Goal: Complete application form

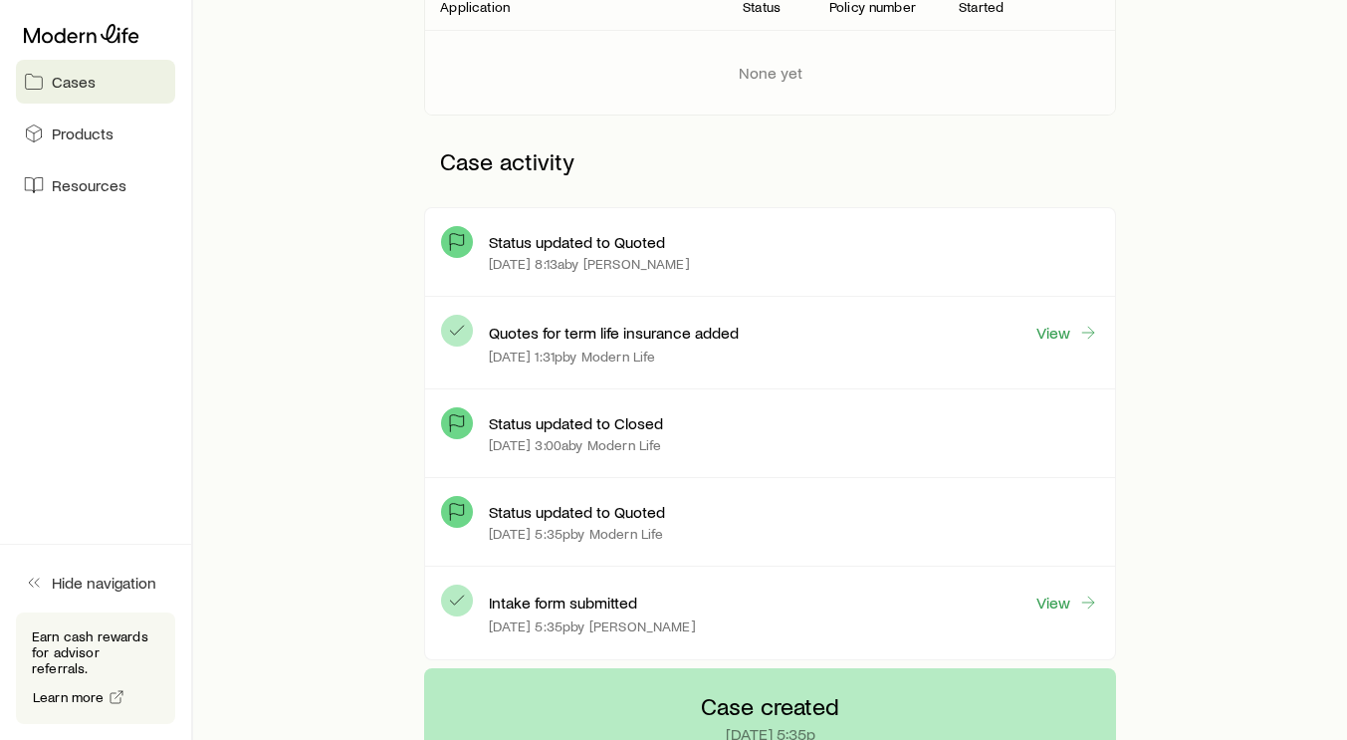
scroll to position [395, 0]
click at [1062, 332] on link "View" at bounding box center [1068, 332] width 64 height 23
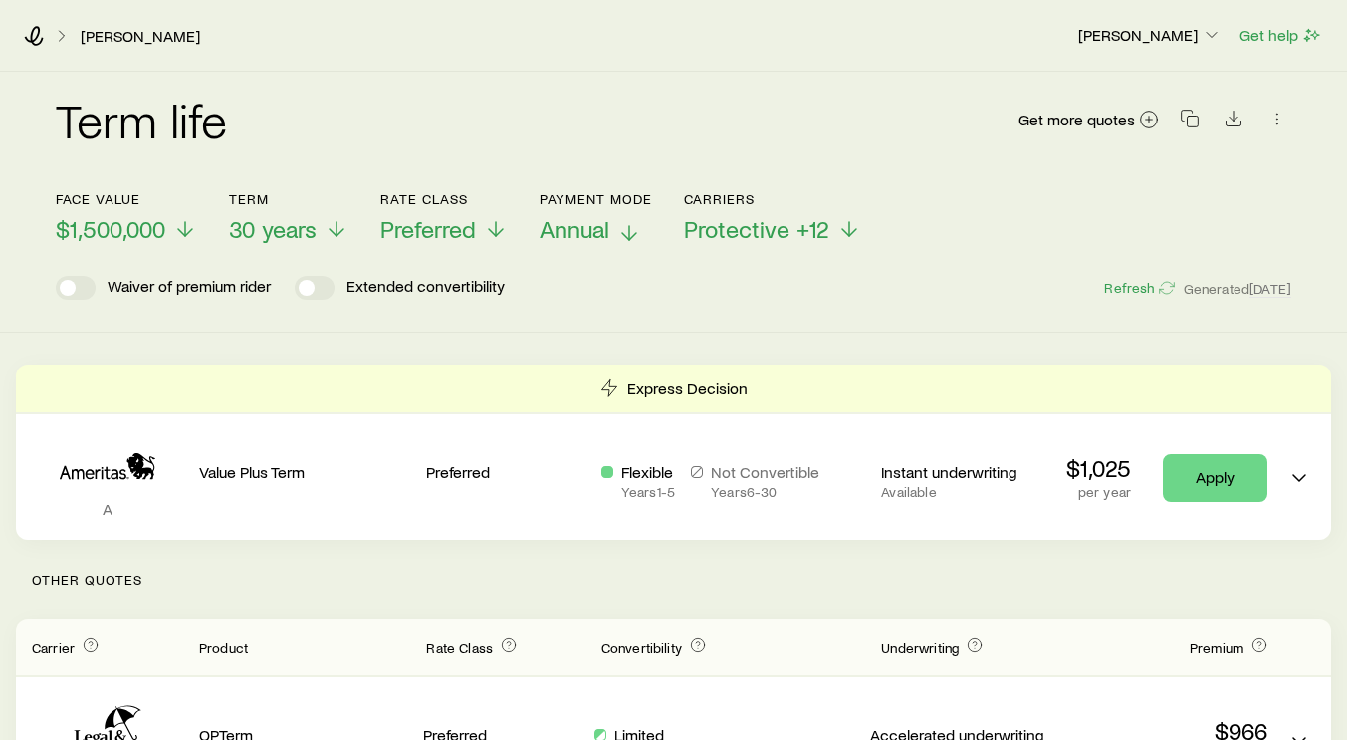
click at [618, 232] on p "Annual" at bounding box center [596, 229] width 113 height 28
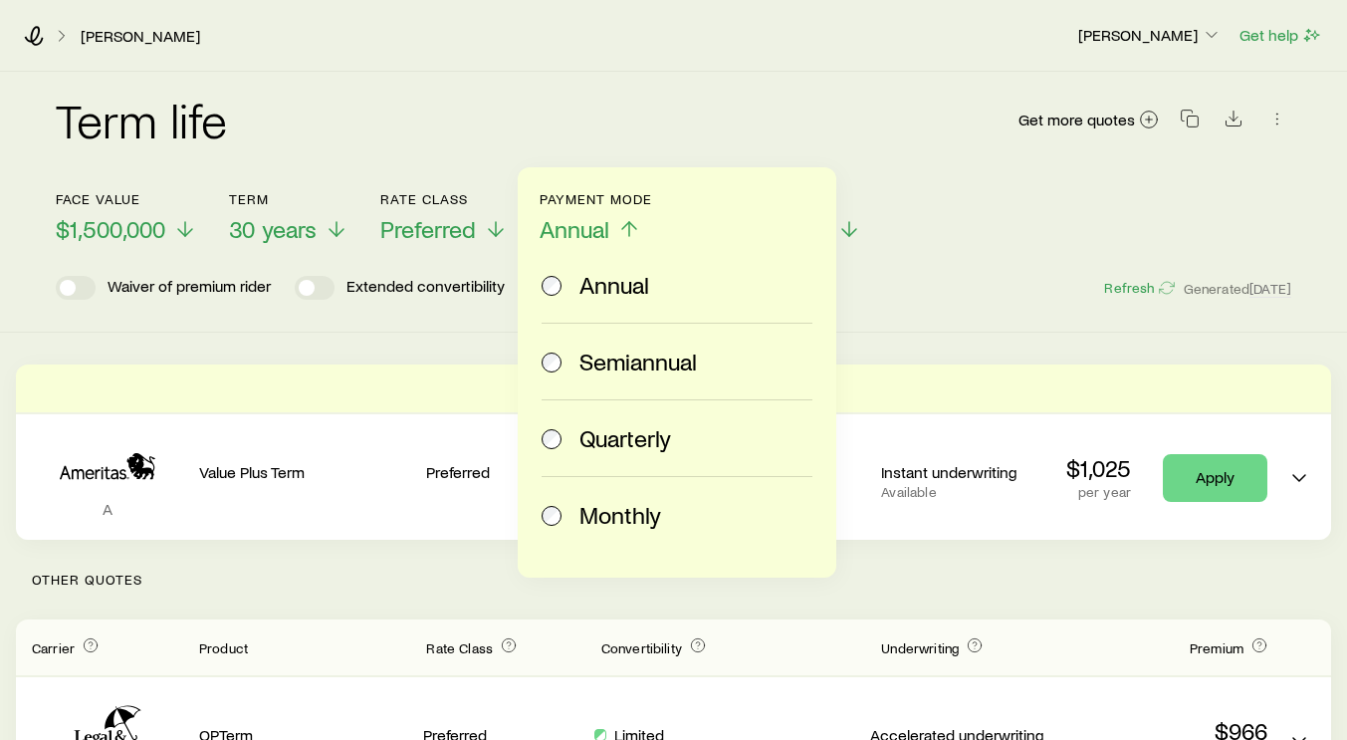
click at [617, 518] on span "Monthly" at bounding box center [621, 515] width 82 height 28
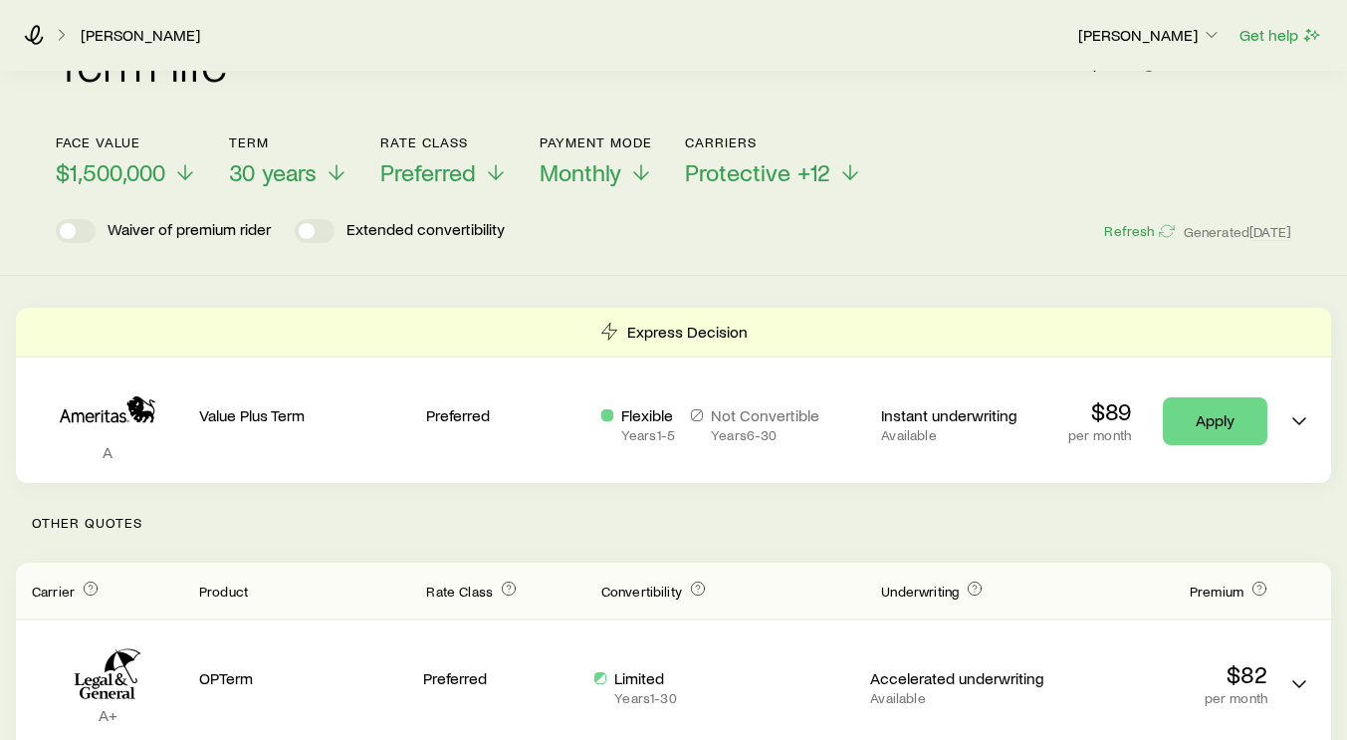
scroll to position [56, 0]
click at [267, 174] on span "30 years" at bounding box center [273, 173] width 88 height 28
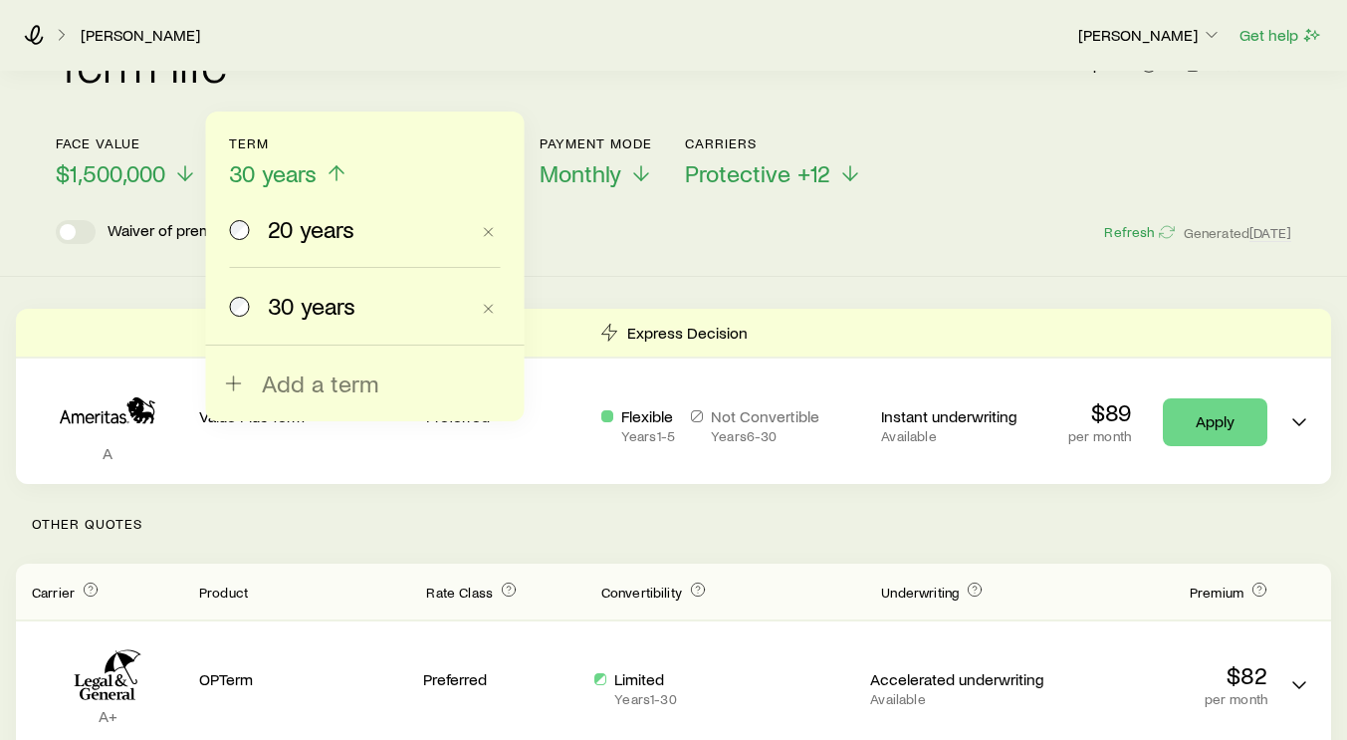
click at [411, 83] on div "Term life Get more quotes" at bounding box center [674, 76] width 1236 height 72
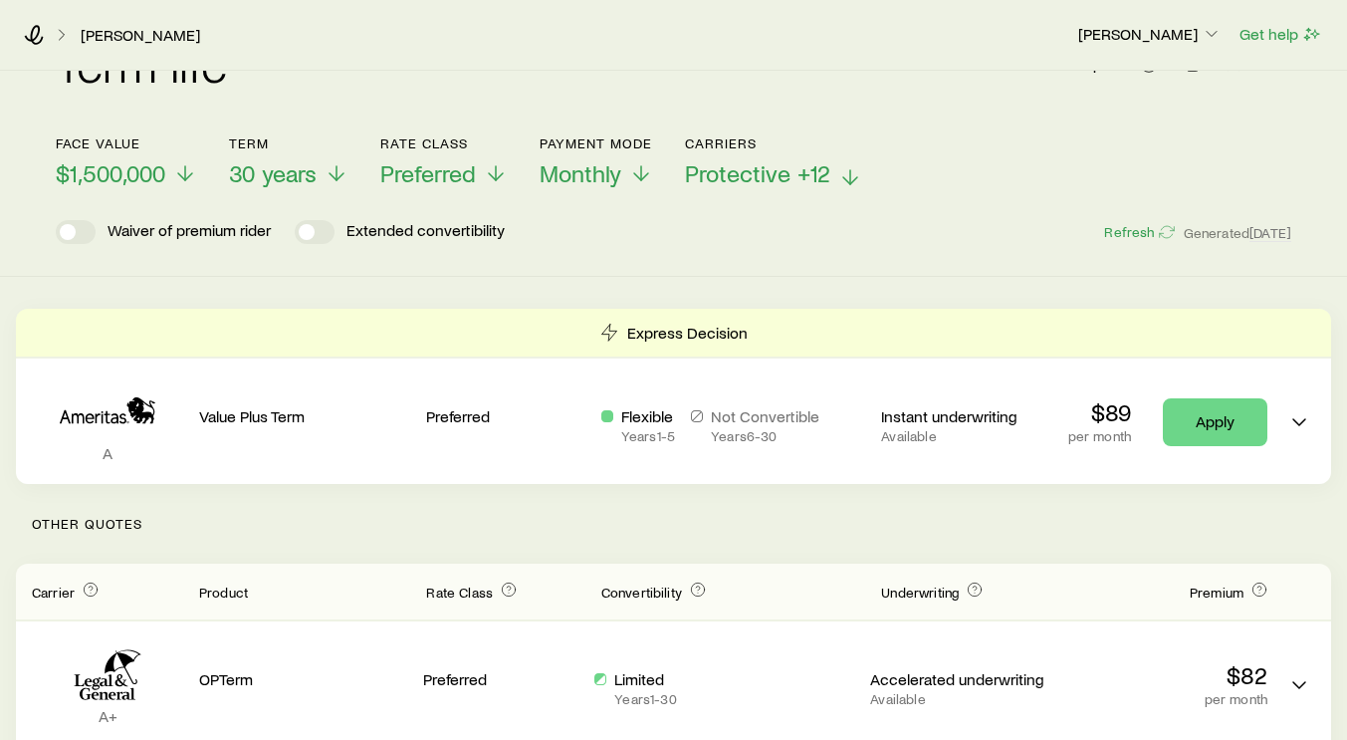
scroll to position [0, 0]
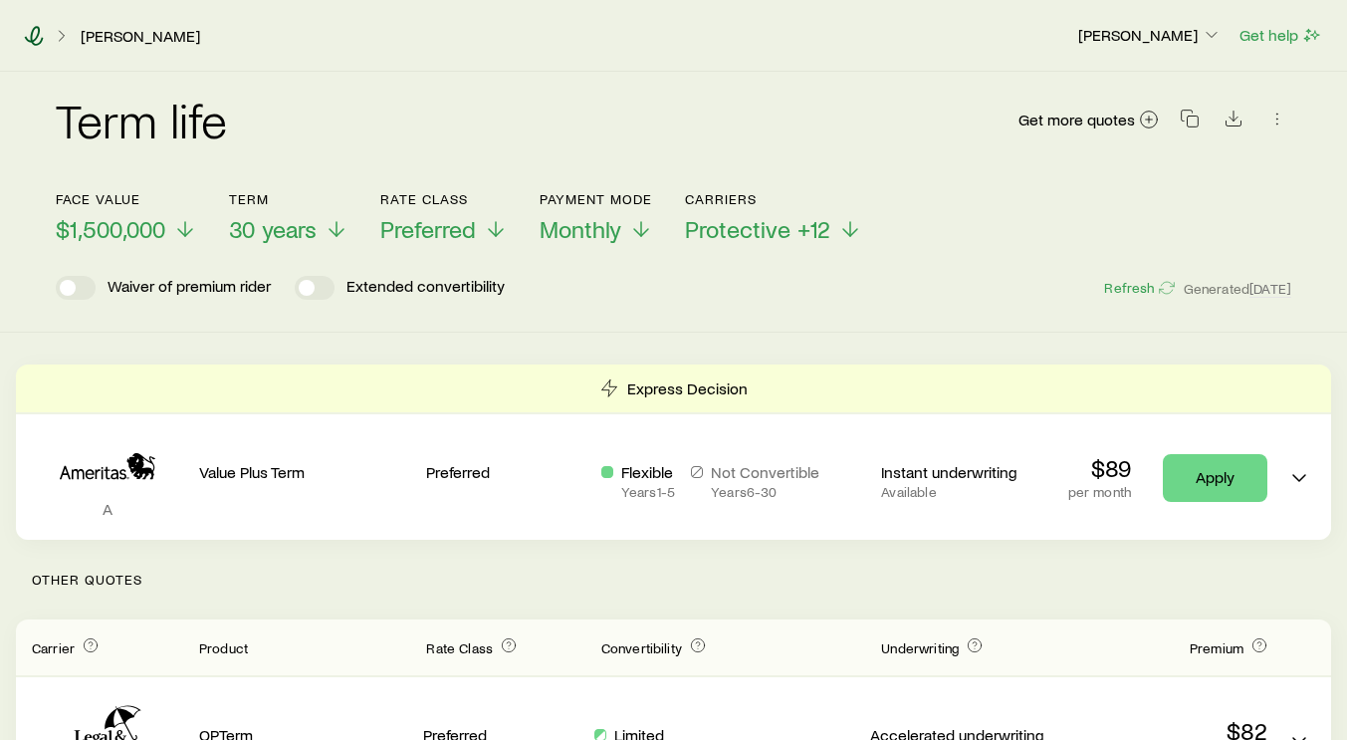
click at [40, 35] on icon at bounding box center [34, 36] width 20 height 20
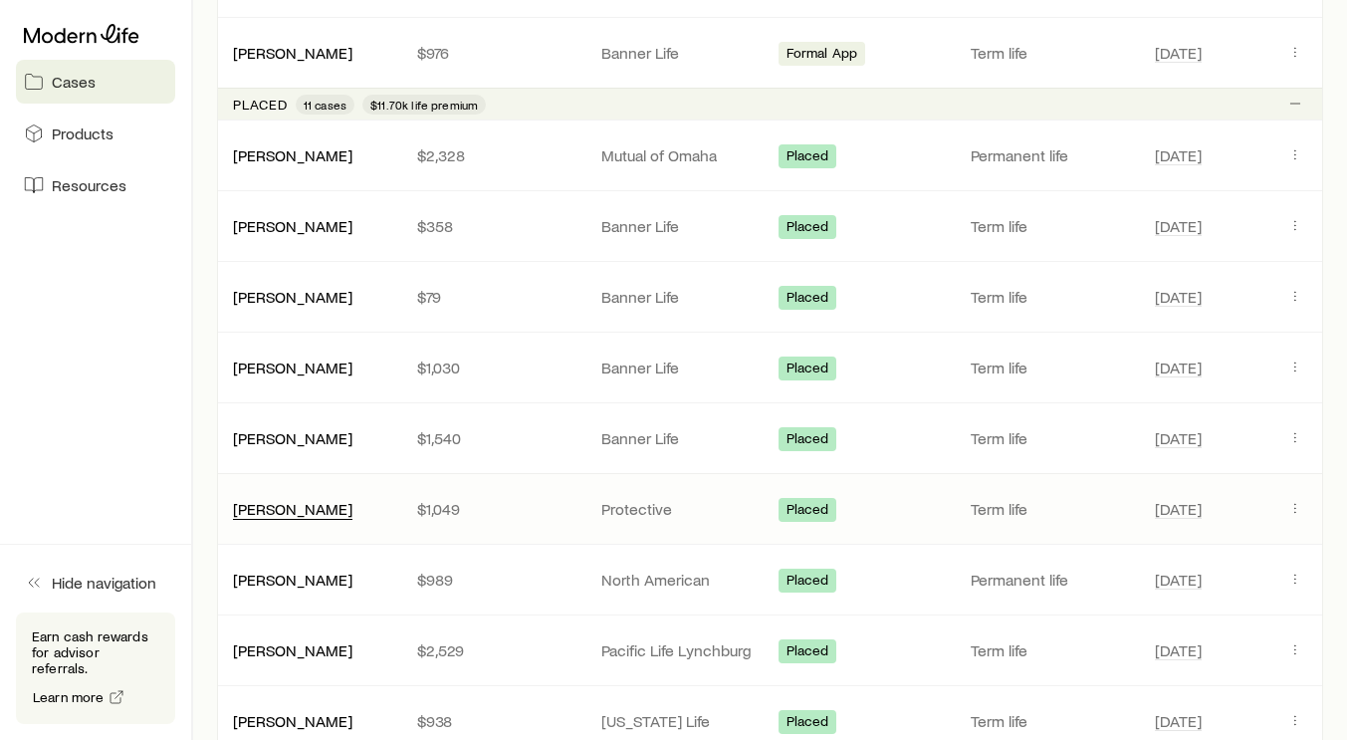
scroll to position [899, 0]
click at [282, 229] on link "[PERSON_NAME]" at bounding box center [293, 225] width 119 height 19
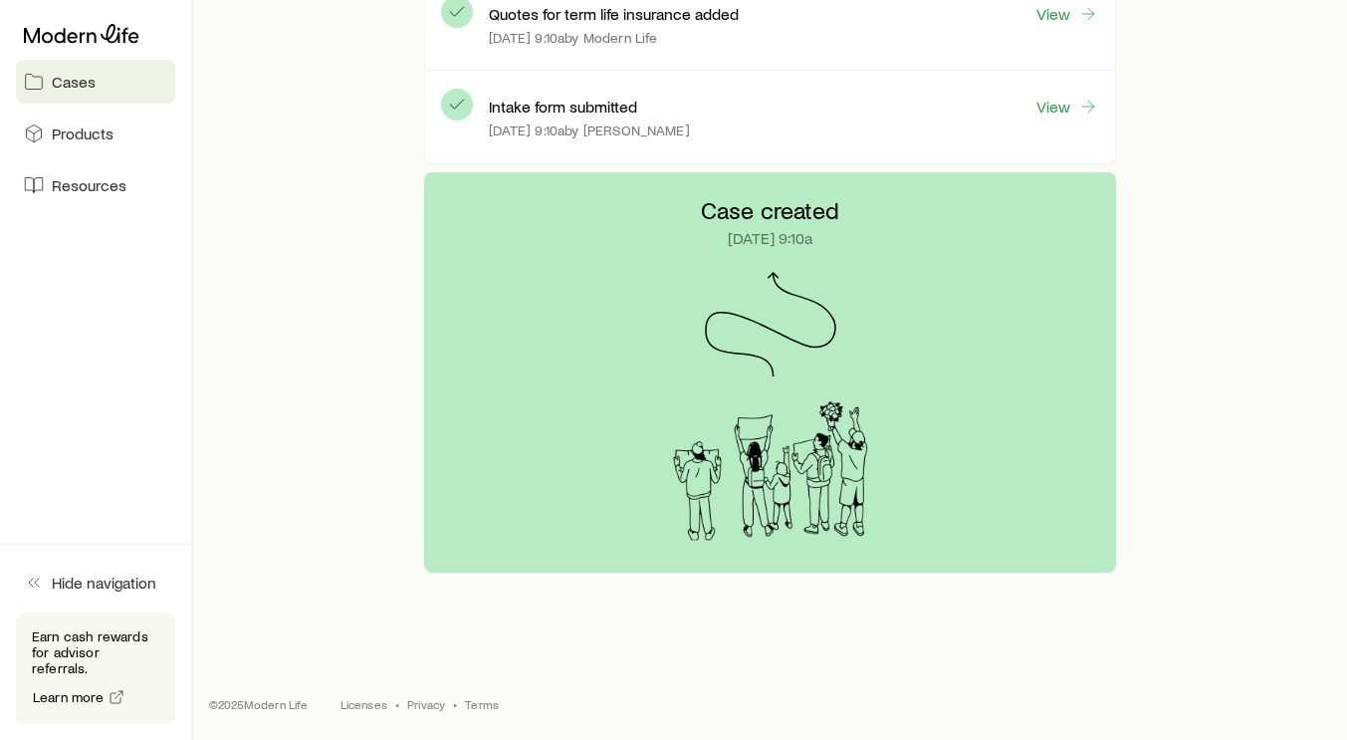
scroll to position [4266, 0]
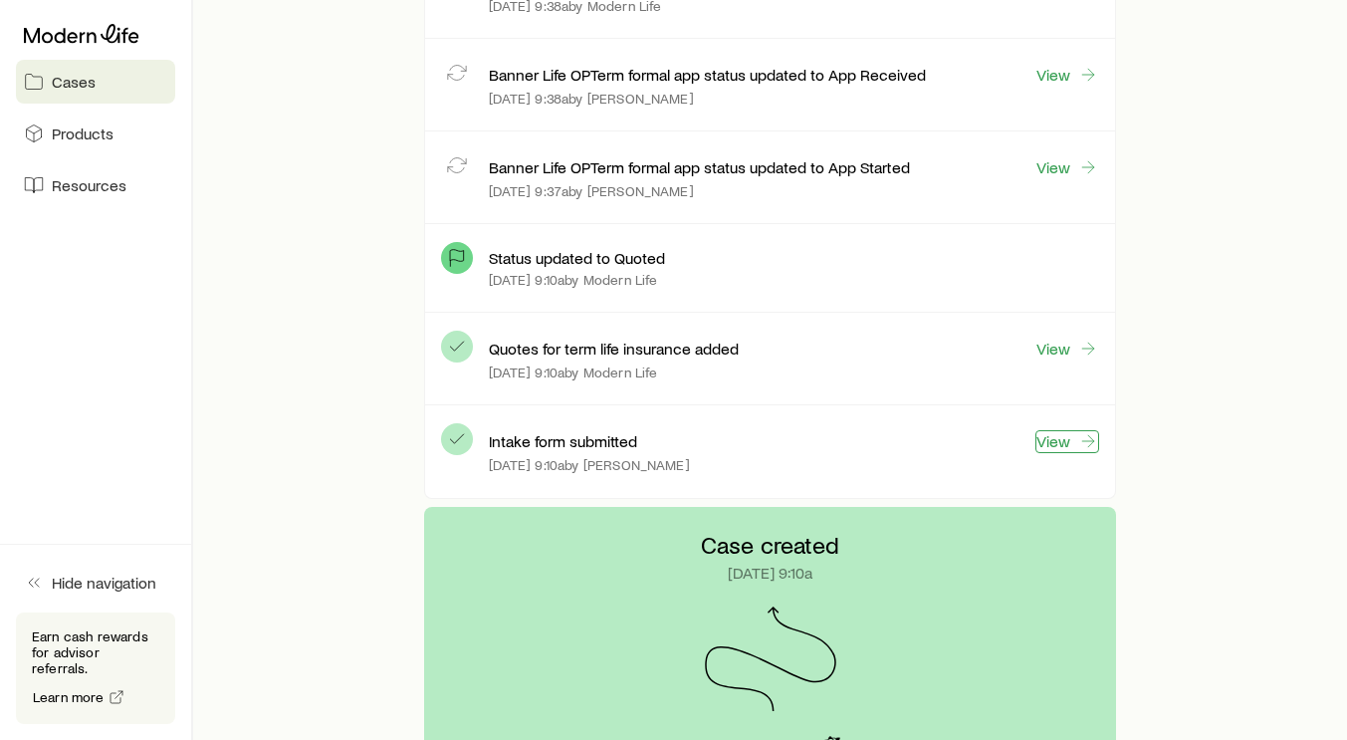
click at [1067, 446] on link "View" at bounding box center [1068, 441] width 64 height 23
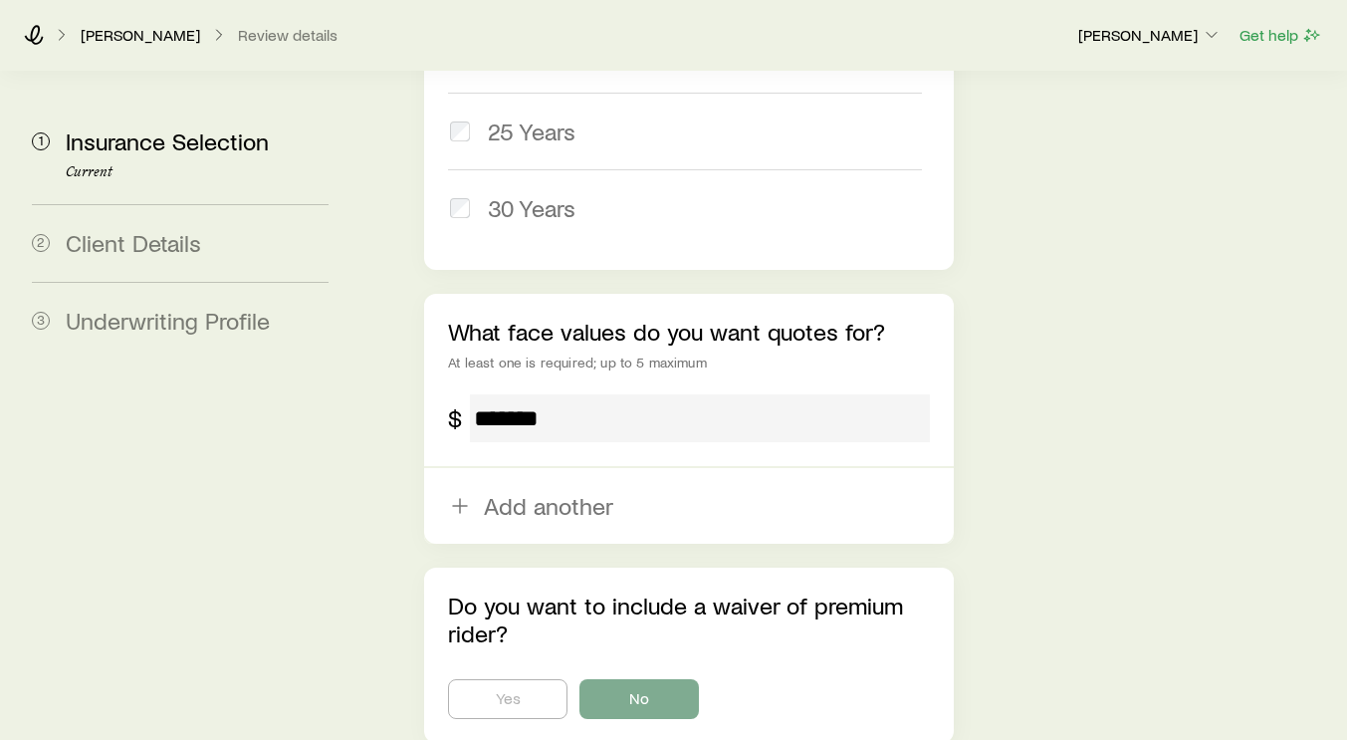
scroll to position [1406, 0]
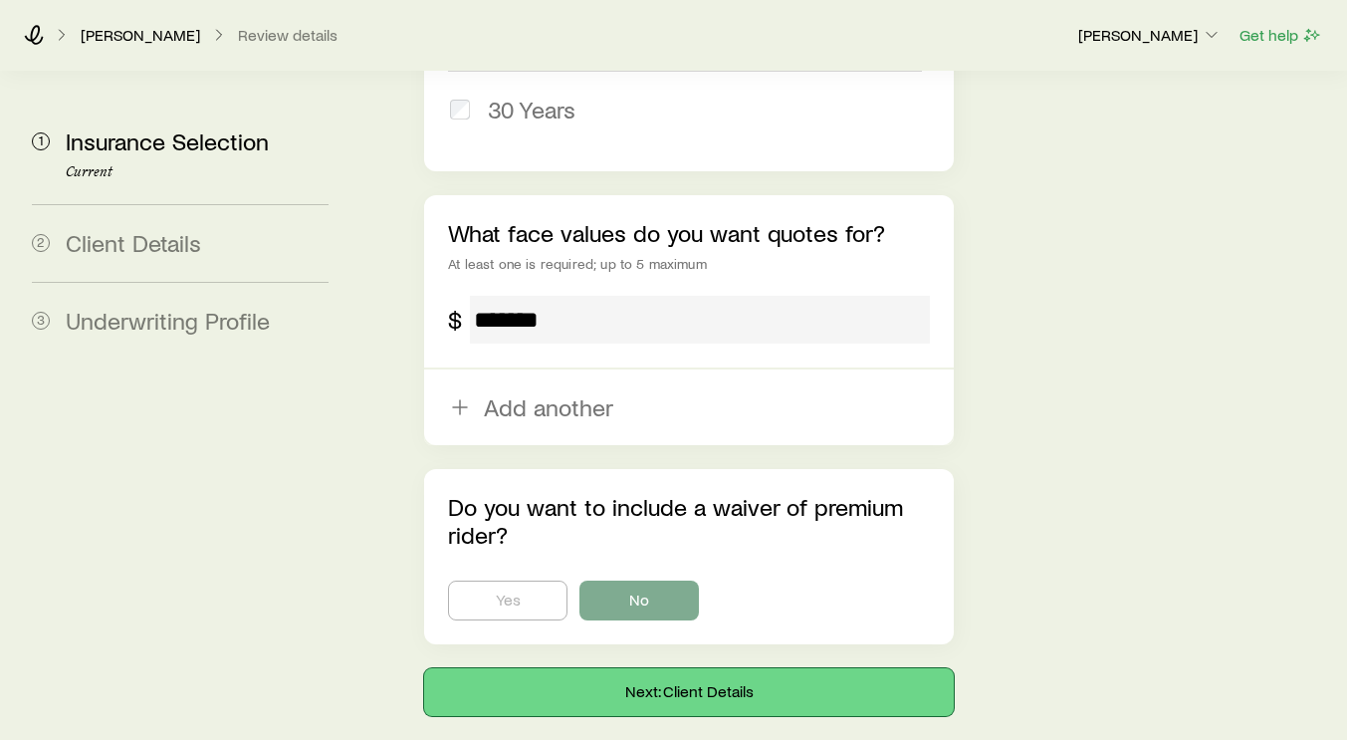
click at [662, 668] on button "Next: Client Details" at bounding box center [689, 692] width 530 height 48
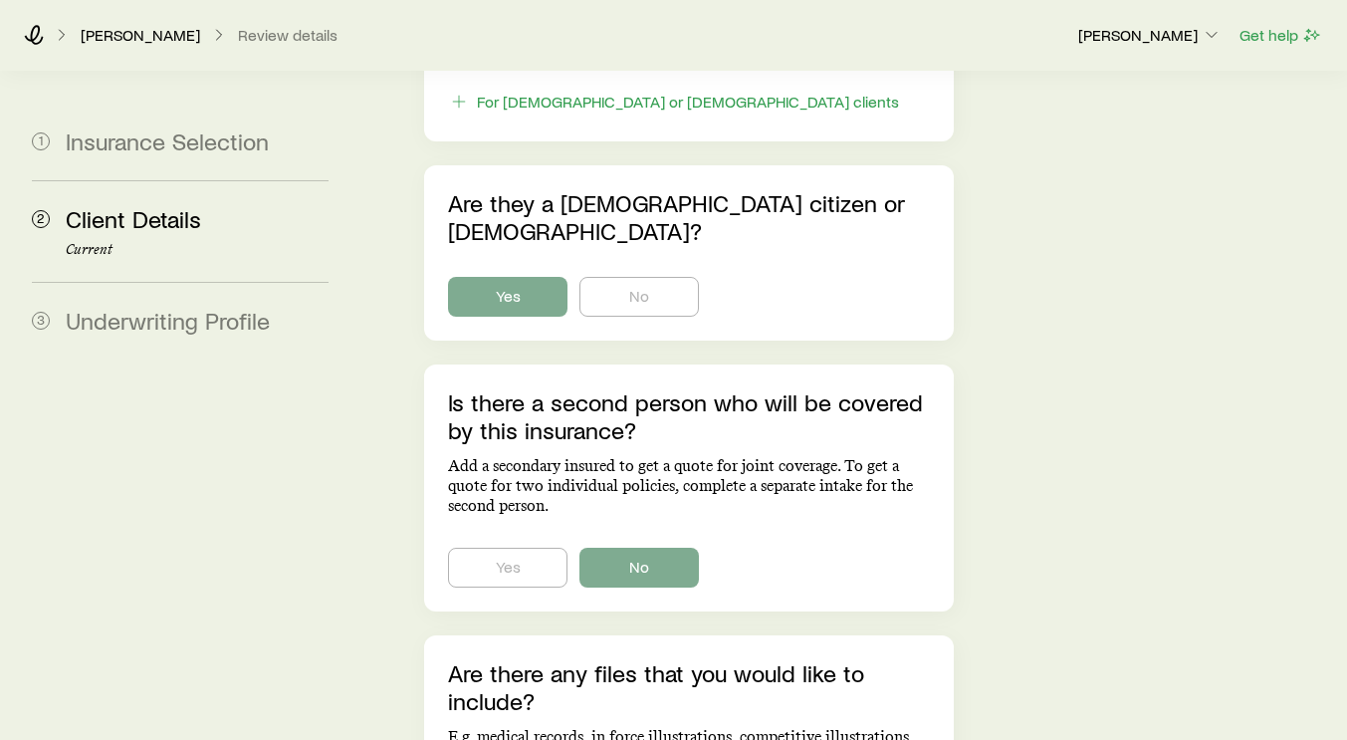
scroll to position [1425, 0]
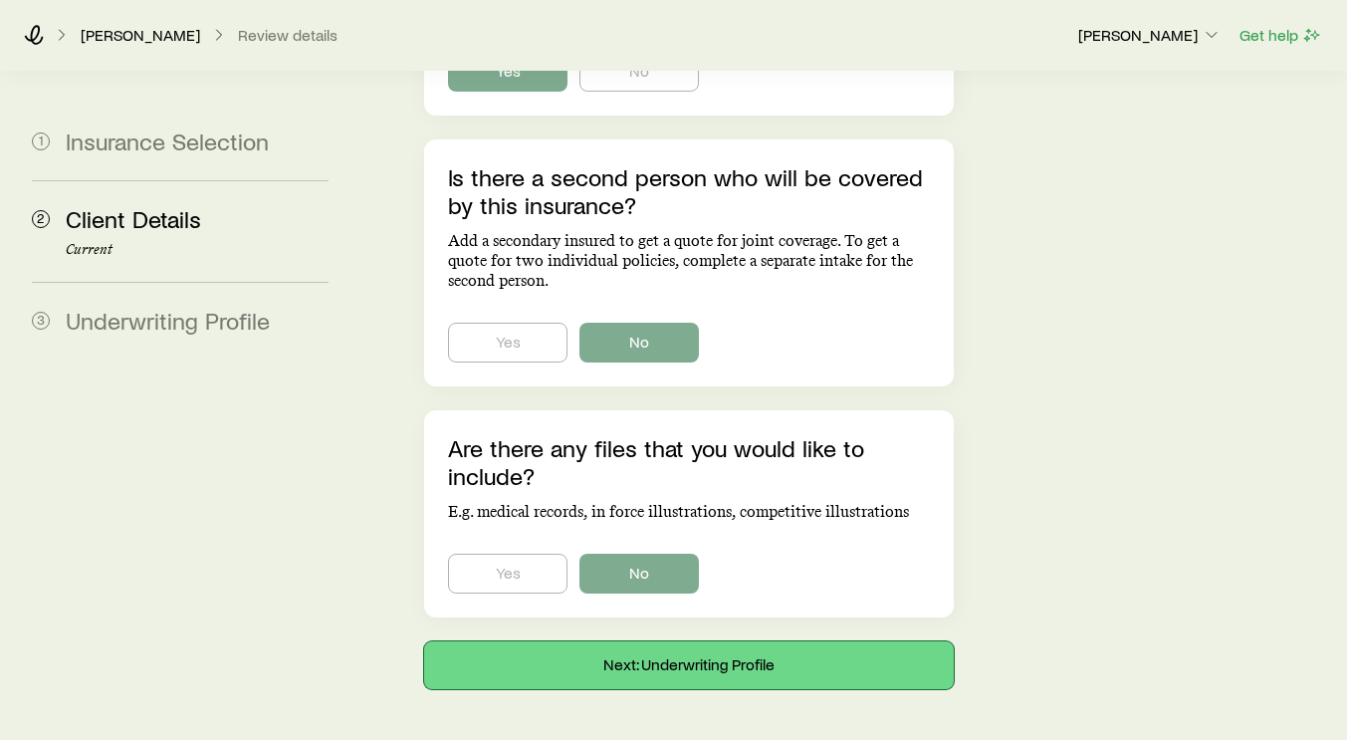
click at [684, 641] on button "Next: Underwriting Profile" at bounding box center [689, 665] width 530 height 48
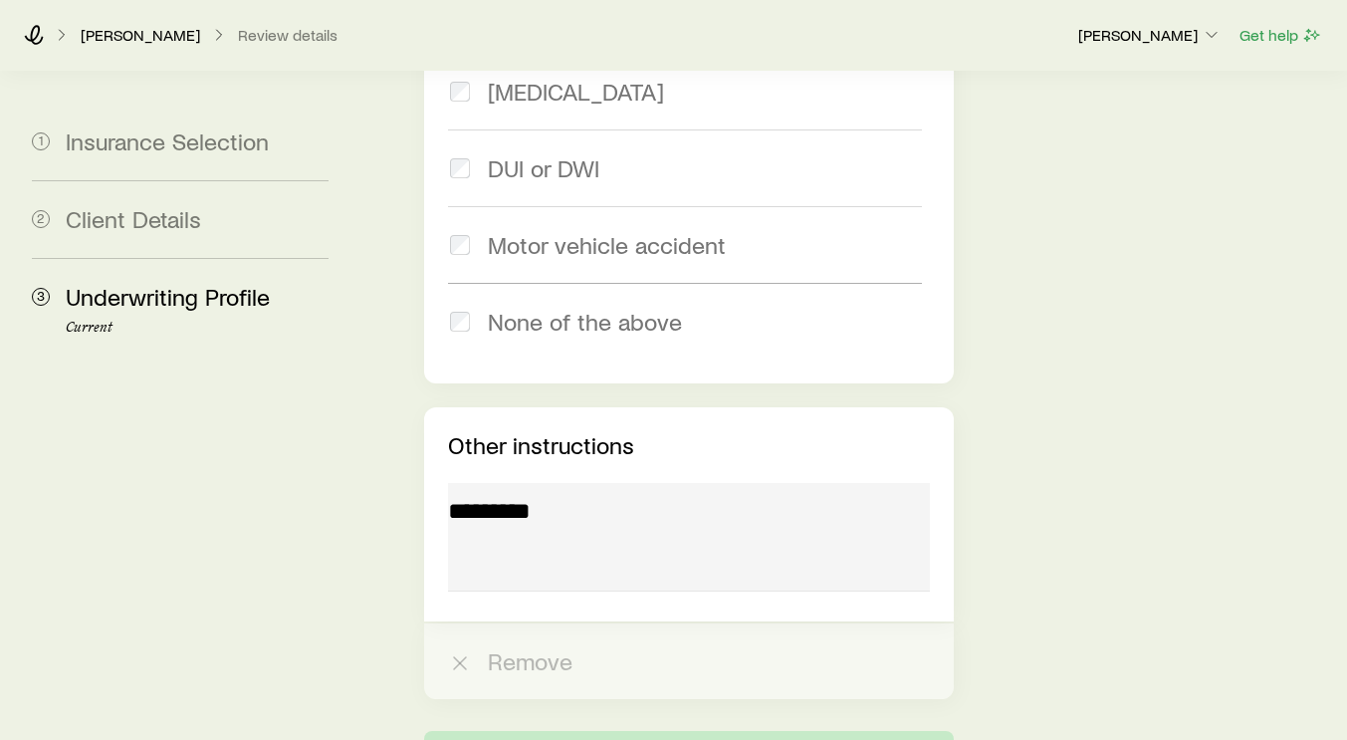
scroll to position [3268, 0]
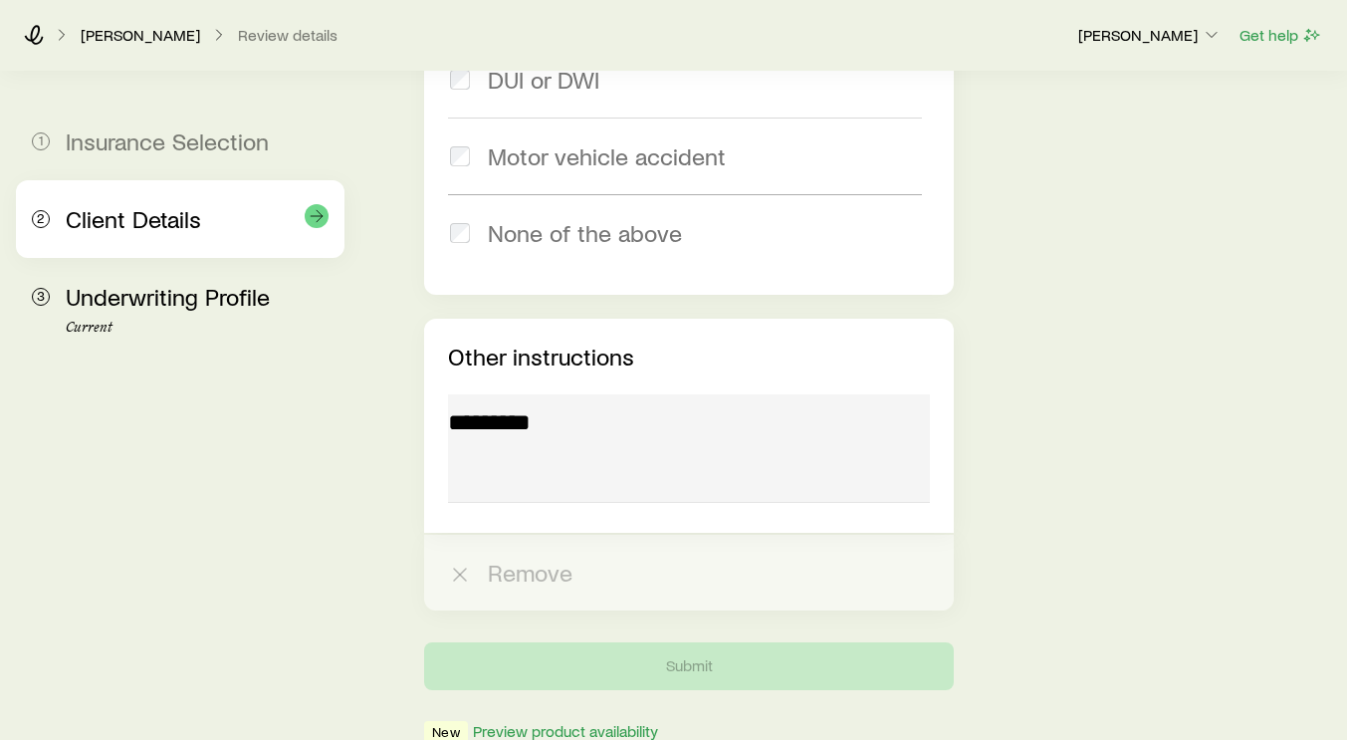
click at [145, 221] on span "Client Details" at bounding box center [133, 218] width 135 height 29
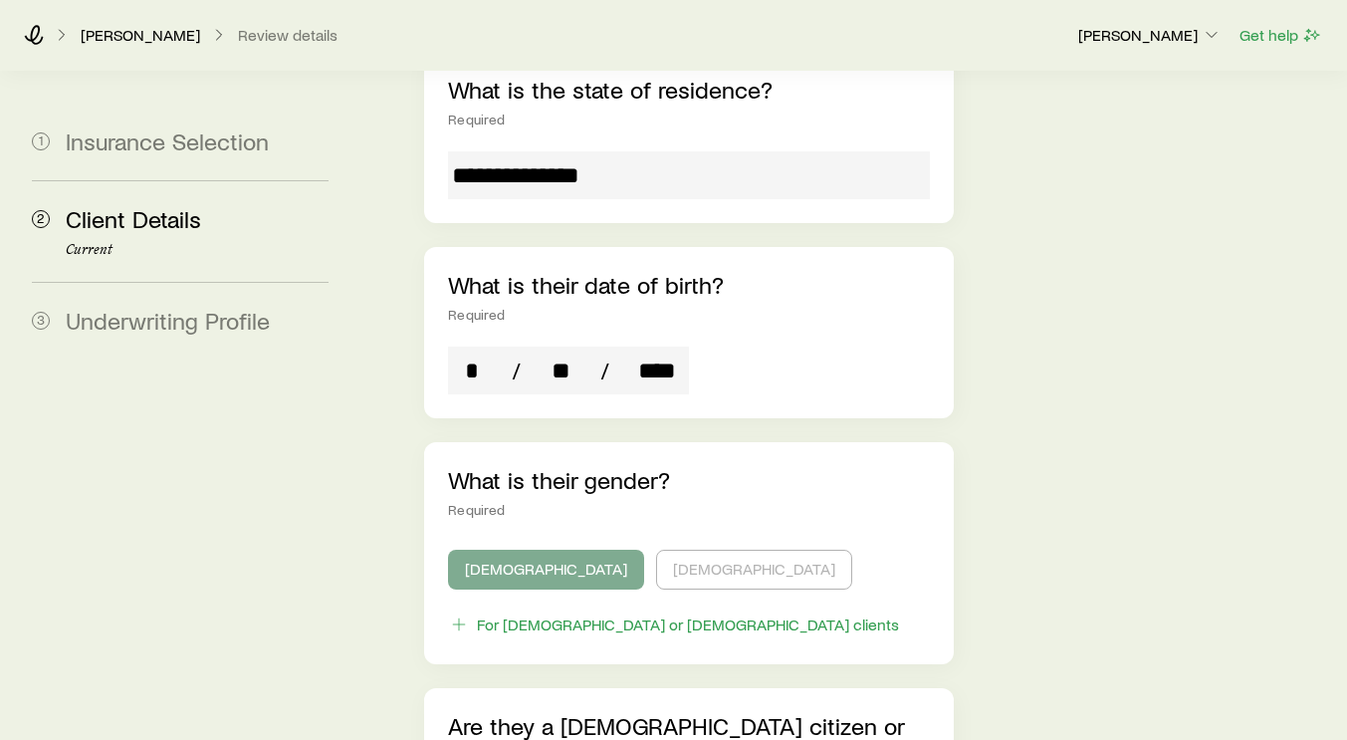
scroll to position [678, 0]
click at [129, 40] on link "[PERSON_NAME]" at bounding box center [140, 35] width 121 height 19
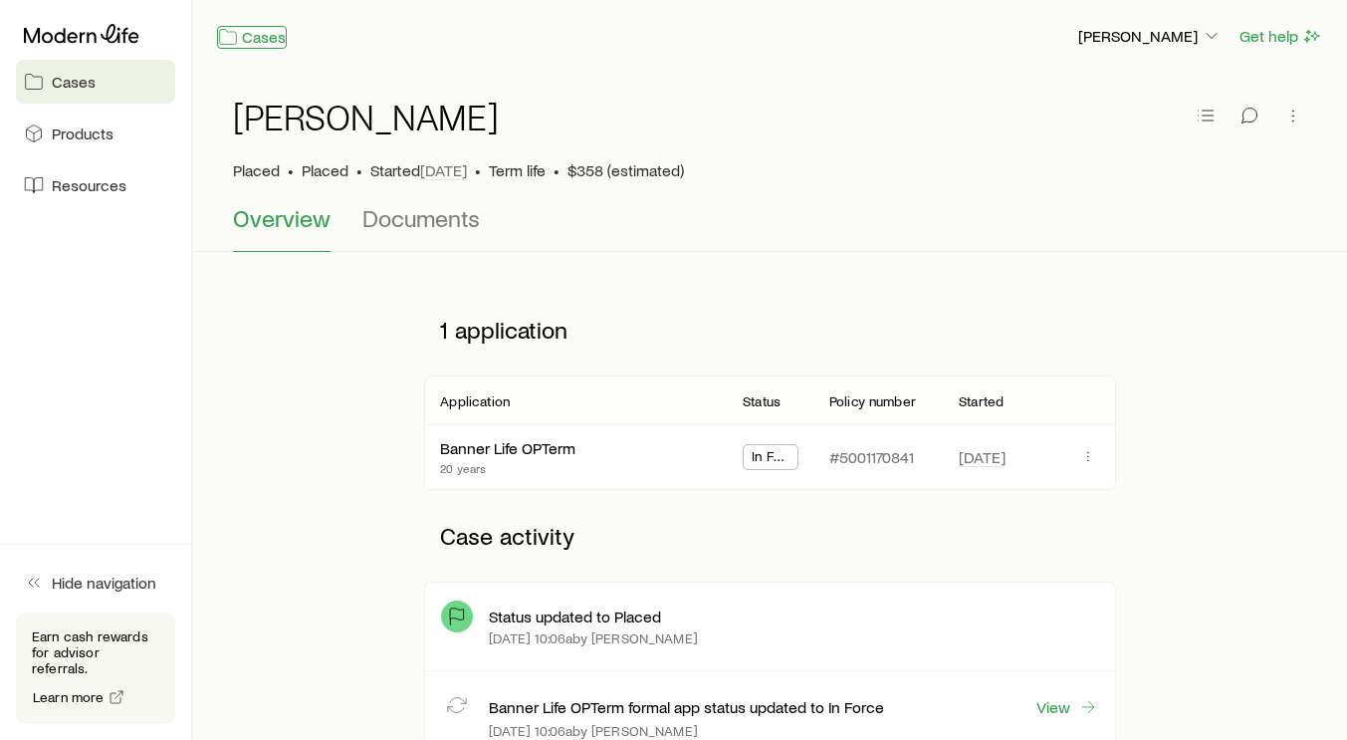
click at [238, 40] on link "Cases" at bounding box center [252, 37] width 70 height 23
